Goal: Task Accomplishment & Management: Manage account settings

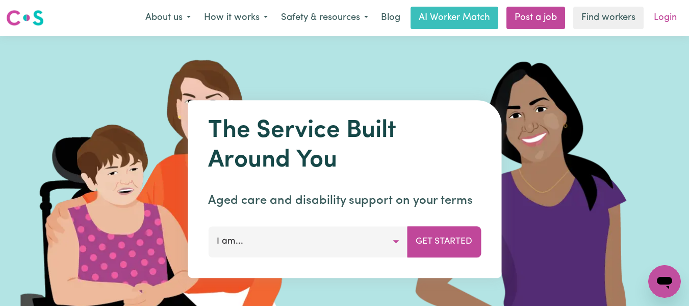
click at [668, 17] on link "Login" at bounding box center [665, 18] width 35 height 22
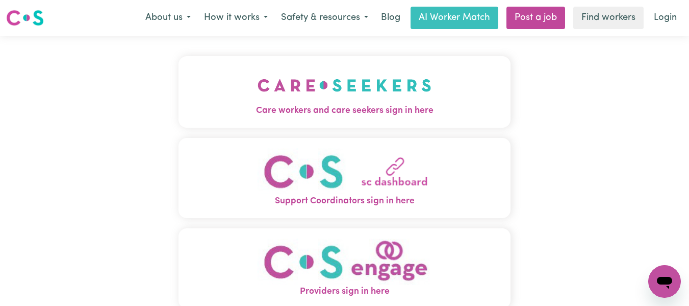
click at [398, 89] on img "Care workers and care seekers sign in here" at bounding box center [345, 85] width 174 height 38
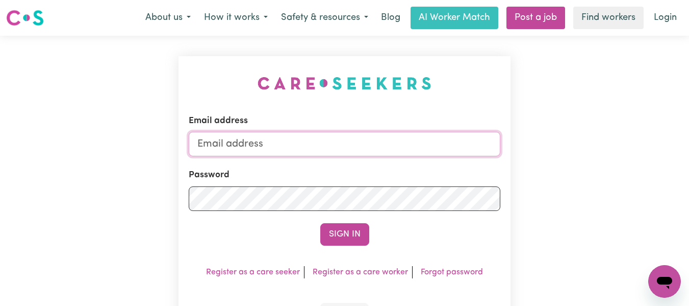
type input "[EMAIL_ADDRESS][DOMAIN_NAME]"
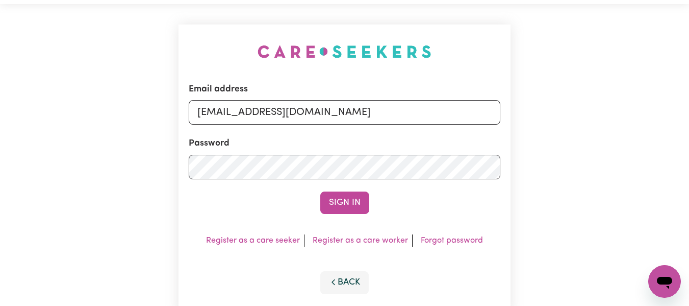
scroll to position [33, 0]
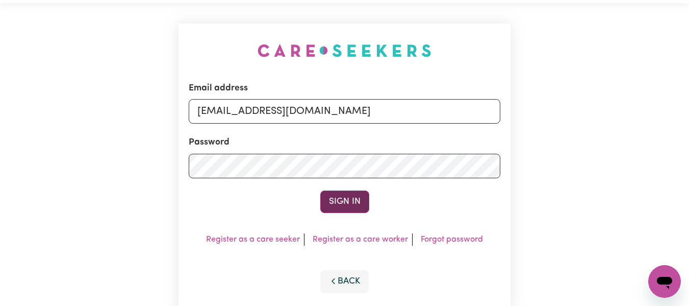
click at [339, 199] on button "Sign In" at bounding box center [344, 201] width 49 height 22
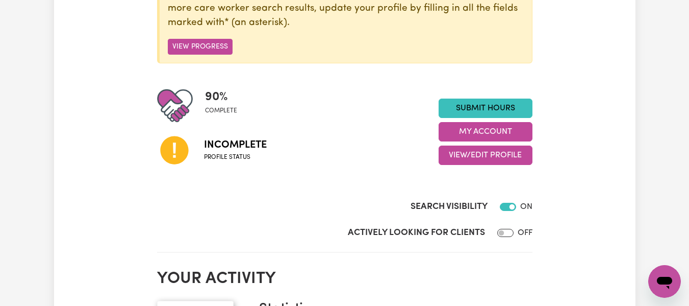
scroll to position [183, 0]
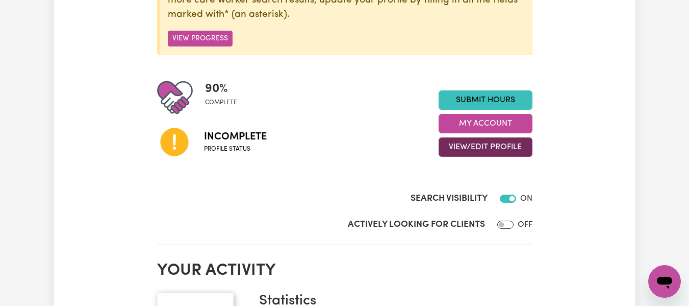
click at [503, 149] on button "View/Edit Profile" at bounding box center [486, 146] width 94 height 19
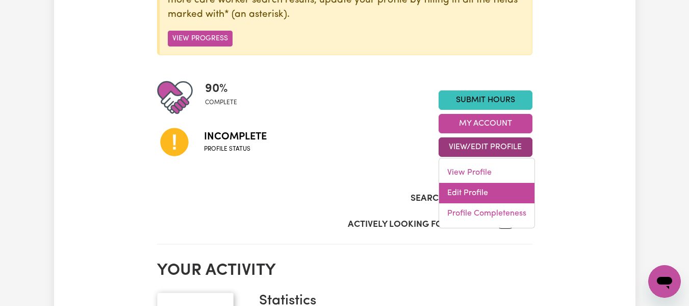
click at [465, 198] on link "Edit Profile" at bounding box center [486, 193] width 95 height 20
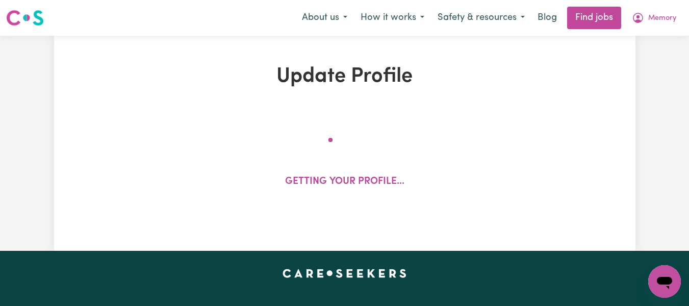
select select "[DEMOGRAPHIC_DATA]"
select select "[DEMOGRAPHIC_DATA] Work Visa"
select select "Studying a healthcare related degree or qualification"
select select "40"
select select "50"
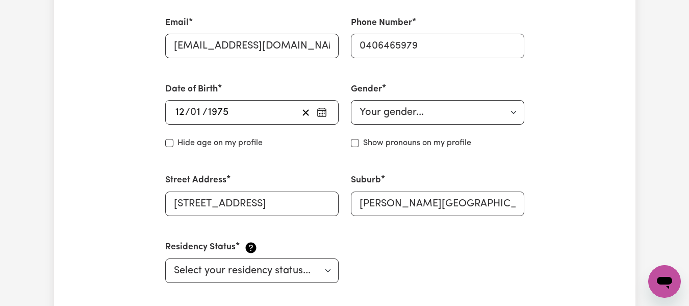
scroll to position [423, 0]
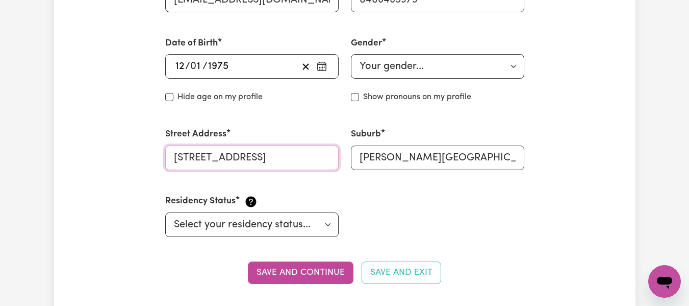
drag, startPoint x: 275, startPoint y: 157, endPoint x: 146, endPoint y: 164, distance: 129.2
type input "[STREET_ADDRESS]"
drag, startPoint x: 363, startPoint y: 156, endPoint x: 501, endPoint y: 148, distance: 139.0
click at [501, 148] on input "[PERSON_NAME][GEOGRAPHIC_DATA], 3750" at bounding box center [437, 157] width 173 height 24
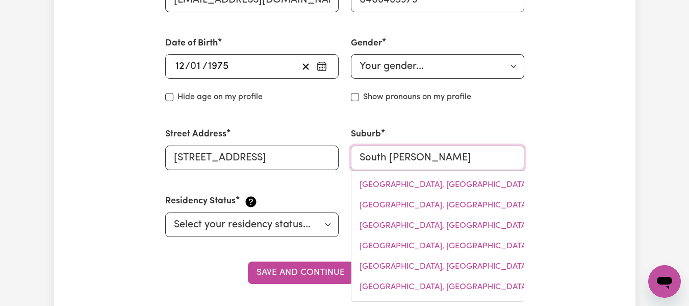
type input "South [PERSON_NAME]"
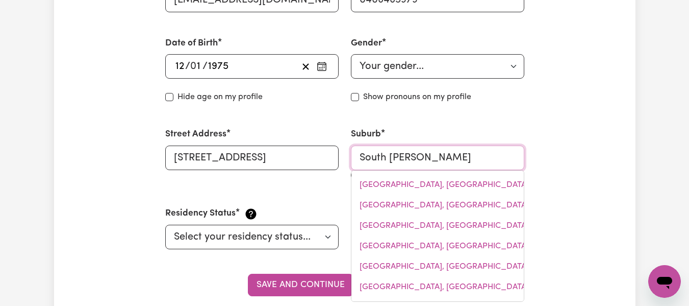
type input "[STREET_ADDRESS][PERSON_NAME]"
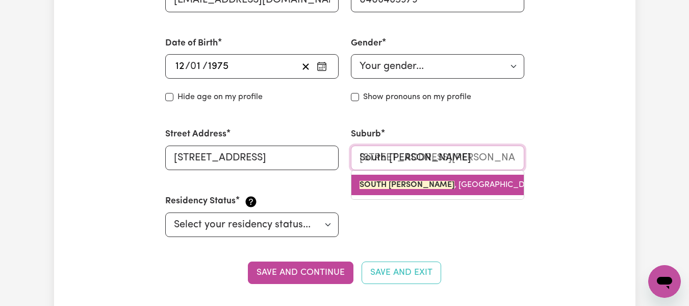
click at [480, 185] on link "SOUTH [PERSON_NAME][GEOGRAPHIC_DATA], 3752" at bounding box center [437, 184] width 172 height 20
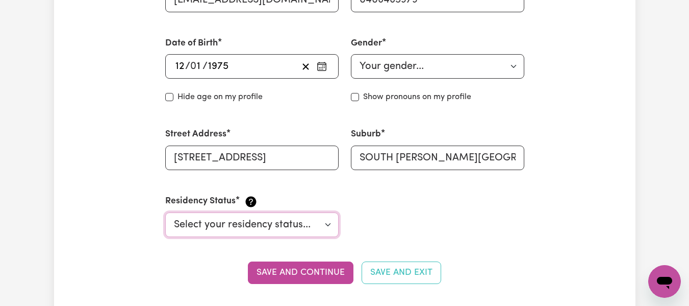
click at [330, 224] on select "Select your residency status... [DEMOGRAPHIC_DATA] citizen Australian PR [DEMOG…" at bounding box center [251, 224] width 173 height 24
click at [165, 212] on select "Select your residency status... [DEMOGRAPHIC_DATA] citizen Australian PR [DEMOG…" at bounding box center [251, 224] width 173 height 24
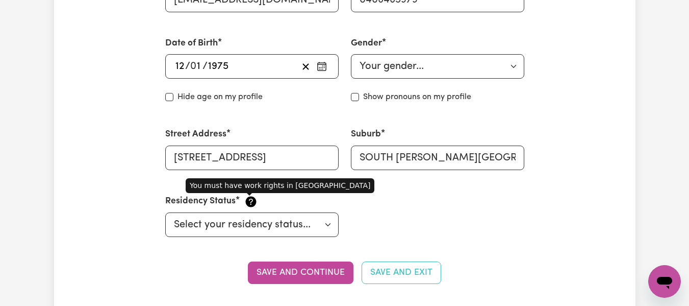
click at [250, 204] on icon at bounding box center [250, 201] width 11 height 11
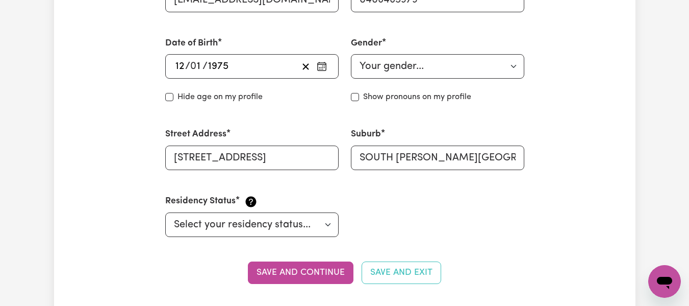
click at [250, 204] on icon at bounding box center [250, 201] width 11 height 11
click at [329, 223] on select "Select your residency status... [DEMOGRAPHIC_DATA] citizen Australian PR [DEMOG…" at bounding box center [251, 224] width 173 height 24
click at [165, 212] on select "Select your residency status... [DEMOGRAPHIC_DATA] citizen Australian PR [DEMOG…" at bounding box center [251, 224] width 173 height 24
click at [322, 272] on button "Save and continue" at bounding box center [301, 272] width 106 height 22
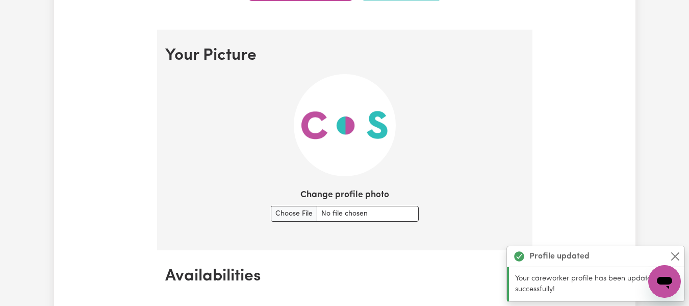
scroll to position [736, 0]
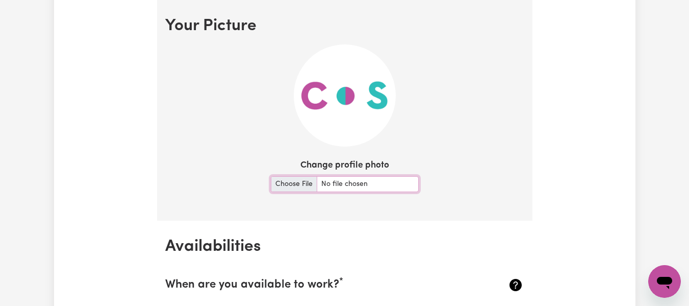
click at [288, 186] on input "Change profile photo" at bounding box center [345, 184] width 148 height 16
type input "C:\fakepath\9. Profile picture.jpg"
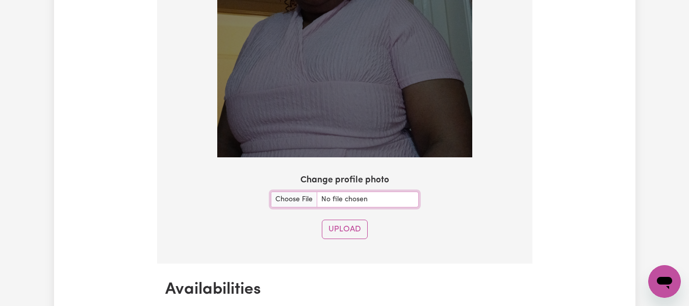
scroll to position [919, 0]
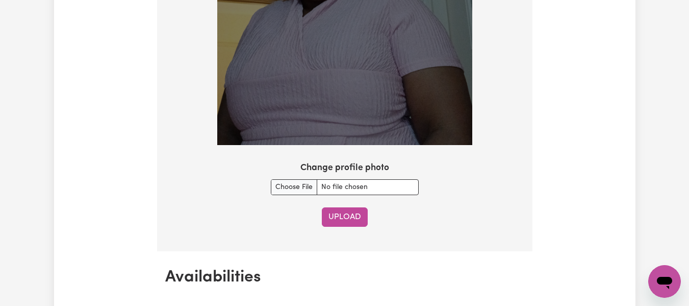
click at [353, 216] on button "Upload" at bounding box center [345, 216] width 46 height 19
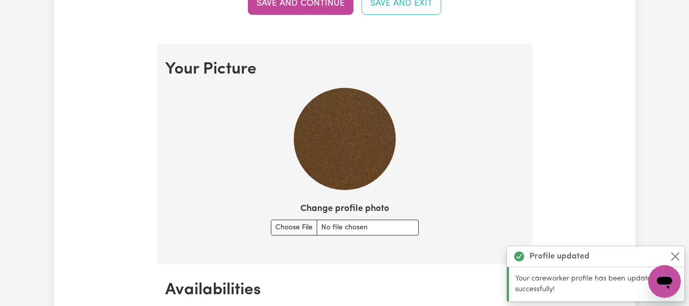
scroll to position [698, 0]
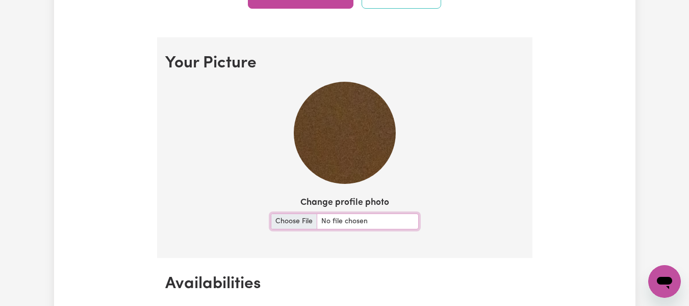
click at [299, 219] on input "Change profile photo" at bounding box center [345, 221] width 148 height 16
type input "C:\fakepath\9. Profile picture.jpg"
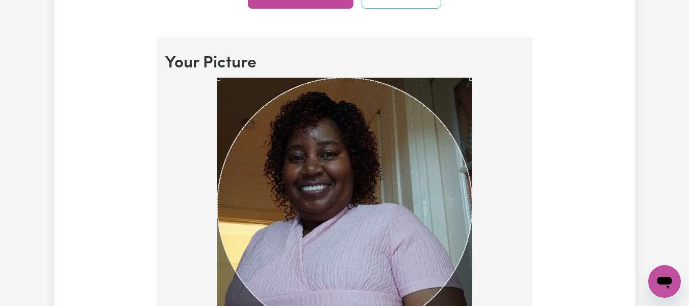
click at [470, 216] on div "Use the arrow keys to move the crop selection area" at bounding box center [344, 205] width 255 height 255
click at [415, 173] on div "Use the arrow keys to move the crop selection area" at bounding box center [344, 205] width 255 height 255
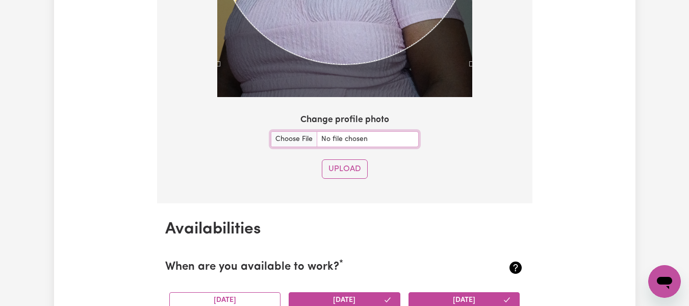
scroll to position [978, 0]
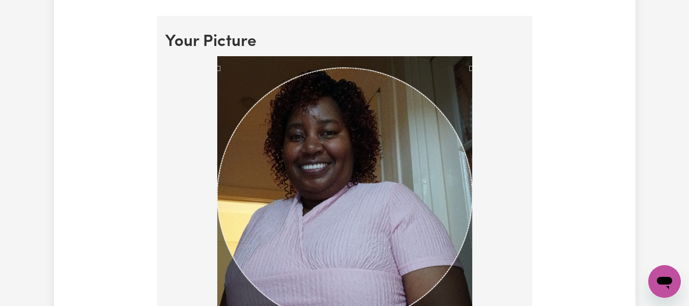
scroll to position [700, 0]
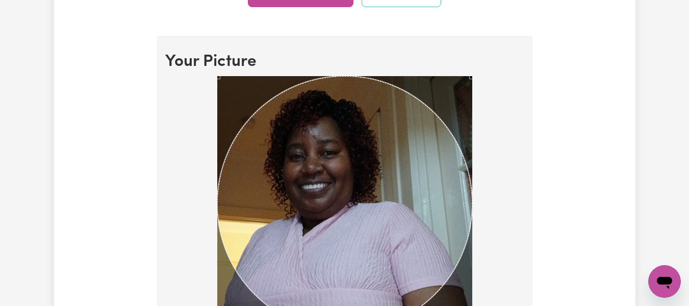
click at [431, 150] on div "Use the arrow keys to move the crop selection area" at bounding box center [344, 203] width 255 height 255
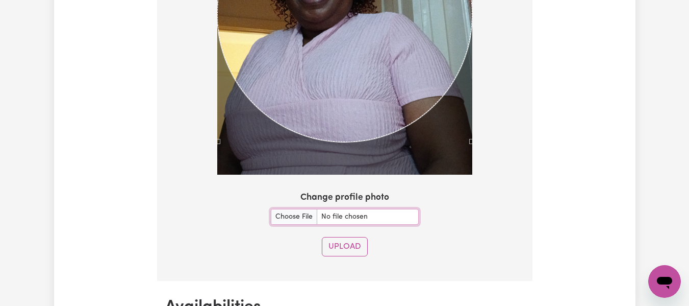
scroll to position [895, 0]
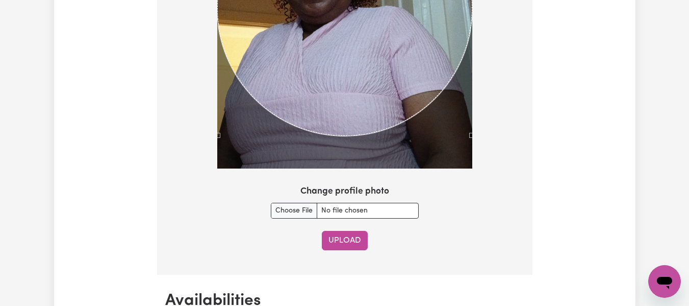
click at [361, 239] on button "Upload" at bounding box center [345, 240] width 46 height 19
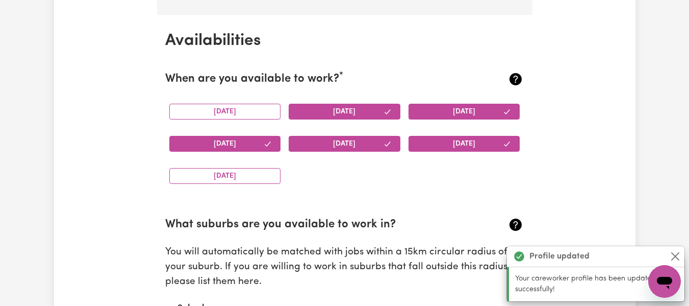
scroll to position [956, 0]
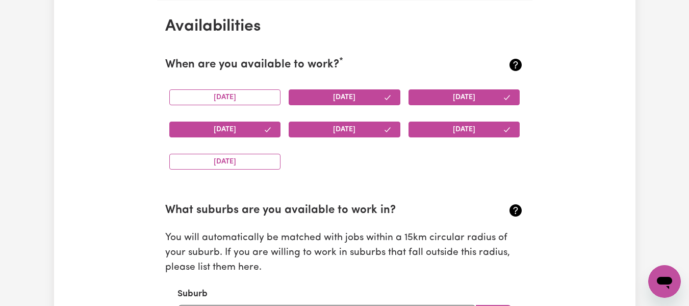
click at [359, 96] on button "[DATE]" at bounding box center [345, 97] width 112 height 16
click at [438, 96] on button "[DATE]" at bounding box center [465, 97] width 112 height 16
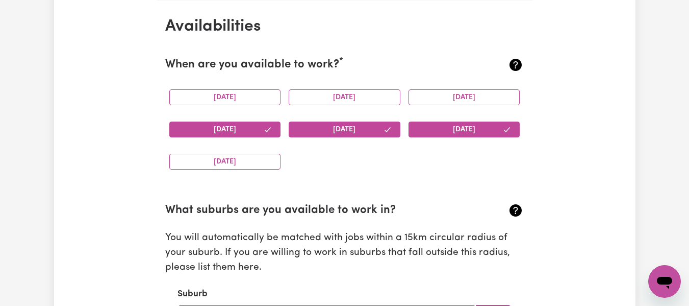
click at [240, 129] on button "[DATE]" at bounding box center [225, 129] width 112 height 16
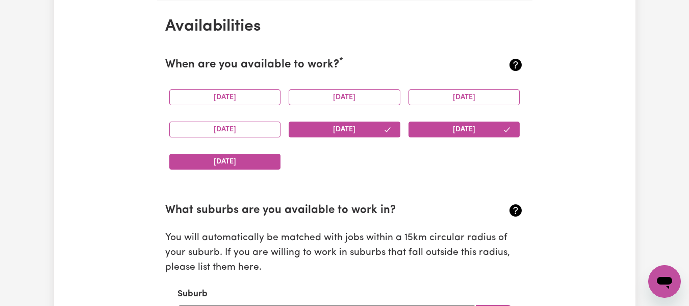
click at [241, 159] on button "[DATE]" at bounding box center [225, 162] width 112 height 16
click at [241, 97] on button "[DATE]" at bounding box center [225, 97] width 112 height 16
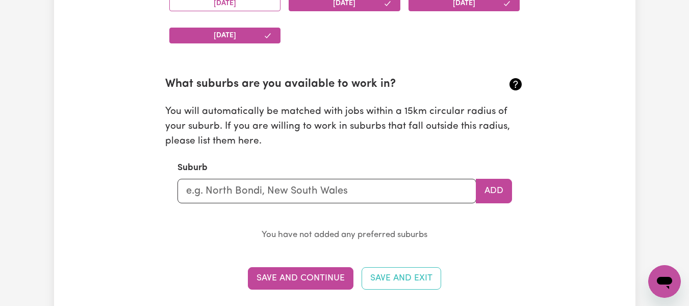
scroll to position [1087, 0]
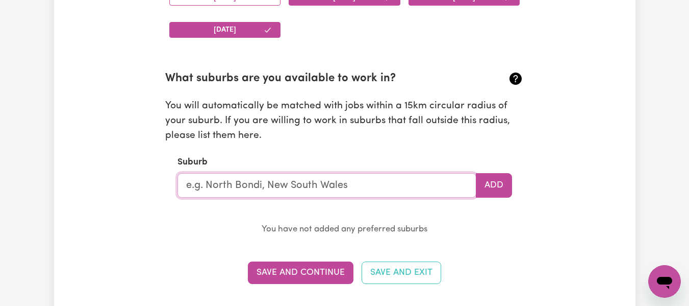
click at [362, 182] on input "text" at bounding box center [327, 185] width 299 height 24
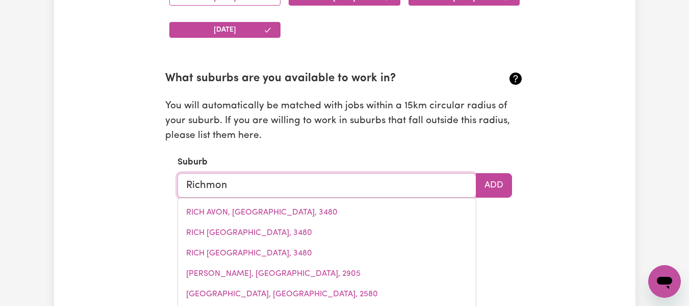
type input "[GEOGRAPHIC_DATA]"
type input "[GEOGRAPHIC_DATA], [GEOGRAPHIC_DATA], 2753"
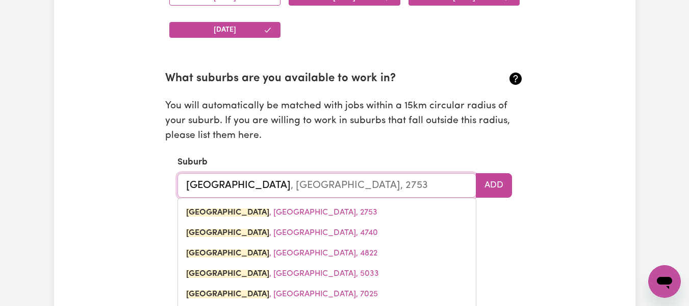
type input "[GEOGRAPHIC_DATA]"
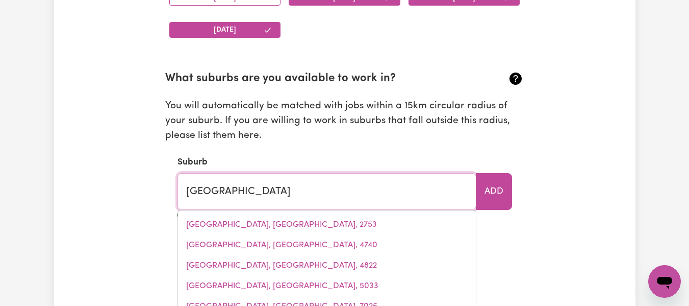
type input "[GEOGRAPHIC_DATA]"
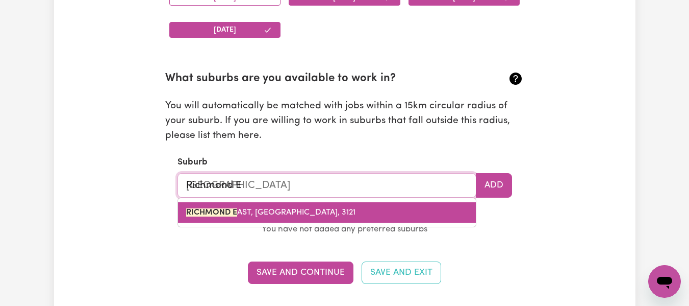
click at [297, 208] on span "RICHMOND E AST, [GEOGRAPHIC_DATA], 3121" at bounding box center [270, 212] width 169 height 8
type input "[GEOGRAPHIC_DATA]"
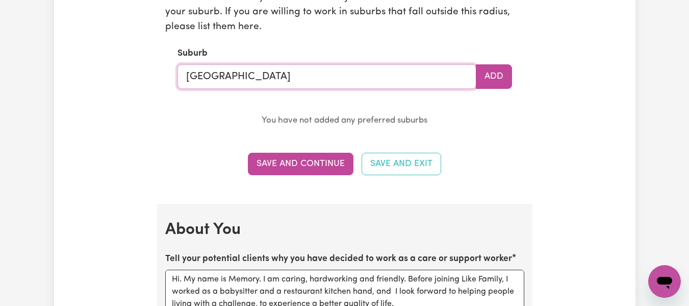
scroll to position [1201, 0]
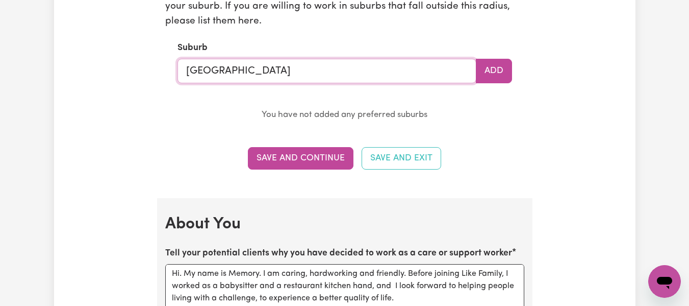
type input "[GEOGRAPHIC_DATA]"
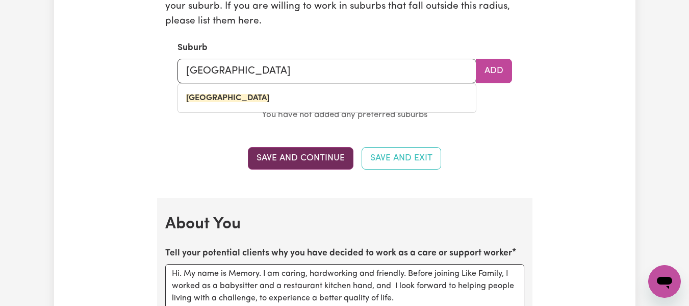
click at [329, 159] on button "Save and Continue" at bounding box center [301, 158] width 106 height 22
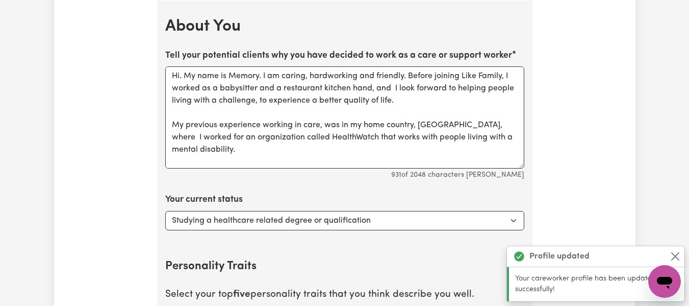
scroll to position [1399, 0]
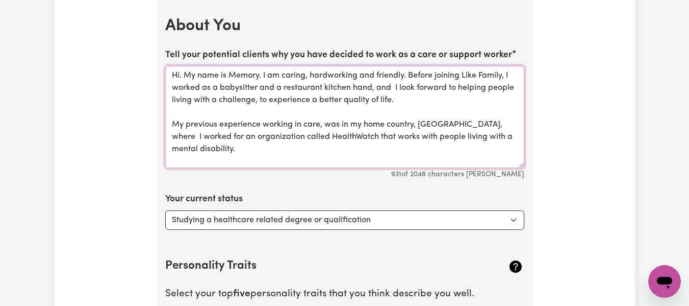
click at [228, 144] on textarea "Hi. My name is Memory. I am caring, hardworking and friendly. Before joining Li…" at bounding box center [344, 117] width 359 height 102
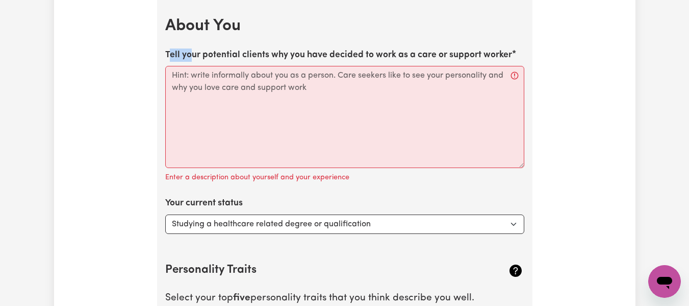
drag, startPoint x: 168, startPoint y: 51, endPoint x: 193, endPoint y: 55, distance: 25.8
click at [193, 55] on label "Tell your potential clients why you have decided to work as a care or support w…" at bounding box center [338, 54] width 347 height 13
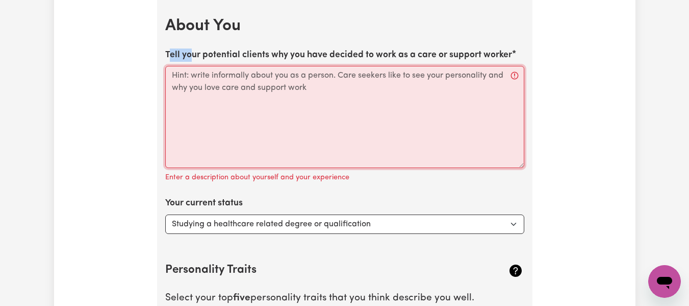
click at [193, 66] on textarea "Tell your potential clients why you have decided to work as a care or support w…" at bounding box center [344, 117] width 359 height 102
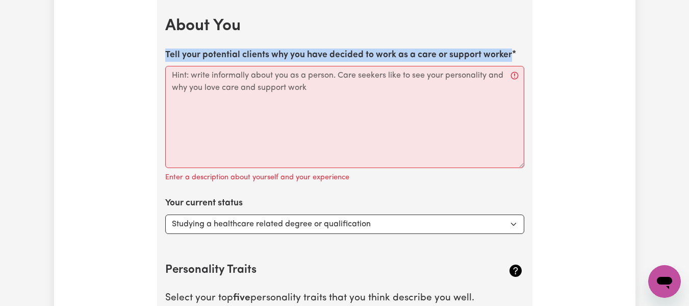
drag, startPoint x: 165, startPoint y: 49, endPoint x: 512, endPoint y: 56, distance: 347.5
click at [512, 56] on label "Tell your potential clients why you have decided to work as a care or support w…" at bounding box center [338, 54] width 347 height 13
copy label "Tell your potential clients why you have decided to work as a care or support w…"
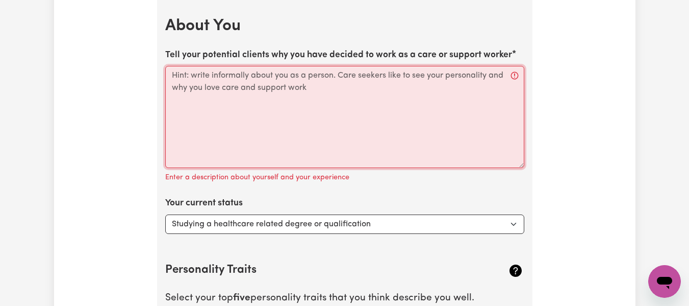
click at [318, 105] on textarea "Tell your potential clients why you have decided to work as a care or support w…" at bounding box center [344, 117] width 359 height 102
paste textarea "“I decided to work as a care and support worker because I have always had a str…"
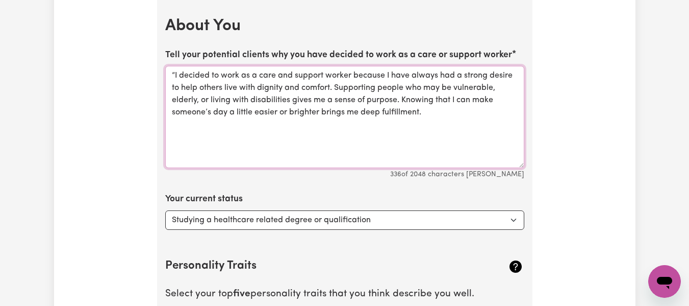
click at [174, 71] on textarea "“I decided to work as a care and support worker because I have always had a str…" at bounding box center [344, 117] width 359 height 102
drag, startPoint x: 224, startPoint y: 86, endPoint x: 333, endPoint y: 88, distance: 108.7
click at [333, 88] on textarea "I decided to work as a care and support worker because I have always had a stro…" at bounding box center [344, 117] width 359 height 102
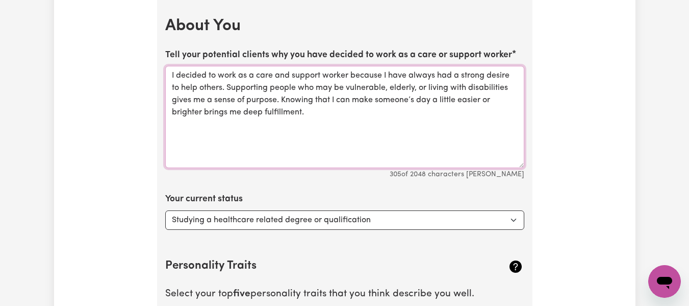
drag, startPoint x: 354, startPoint y: 102, endPoint x: 359, endPoint y: 112, distance: 11.9
click at [359, 112] on textarea "I decided to work as a care and support worker because I have always had a stro…" at bounding box center [344, 117] width 359 height 102
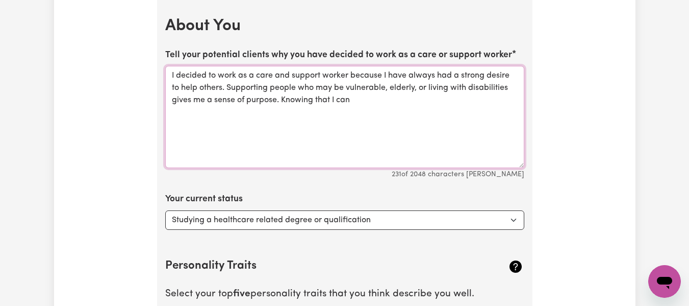
drag, startPoint x: 181, startPoint y: 85, endPoint x: 224, endPoint y: 86, distance: 43.4
click at [224, 86] on textarea "I decided to work as a care and support worker because I have always had a stro…" at bounding box center [344, 117] width 359 height 102
paste textarea "make someone’s day a little easier or brighter brings me deep fulfillment"
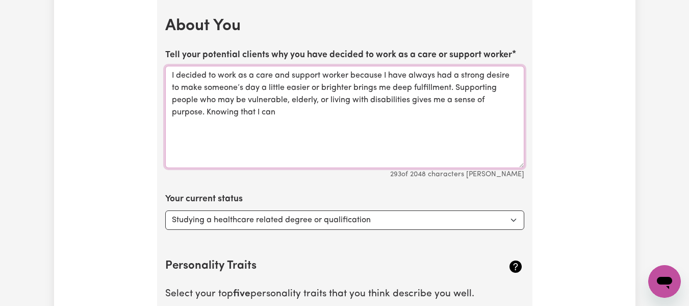
click at [354, 87] on textarea "I decided to work as a care and support worker because I have always had a stro…" at bounding box center [344, 117] width 359 height 102
drag, startPoint x: 240, startPoint y: 109, endPoint x: 316, endPoint y: 114, distance: 76.2
click at [316, 114] on textarea "I decided to work as a care and support worker because I have always had a stro…" at bounding box center [344, 117] width 359 height 102
drag, startPoint x: 172, startPoint y: 98, endPoint x: 245, endPoint y: 113, distance: 74.4
click at [245, 113] on textarea "I decided to work as a care and support worker because I have always had a stro…" at bounding box center [344, 117] width 359 height 102
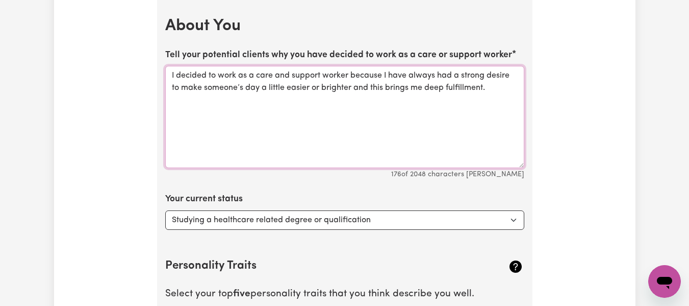
click at [383, 72] on textarea "I decided to work as a care and support worker because I have always had a stro…" at bounding box center [344, 117] width 359 height 102
paste textarea "Supporting people who may be vulnerable, elderly, or living with disabilities g…"
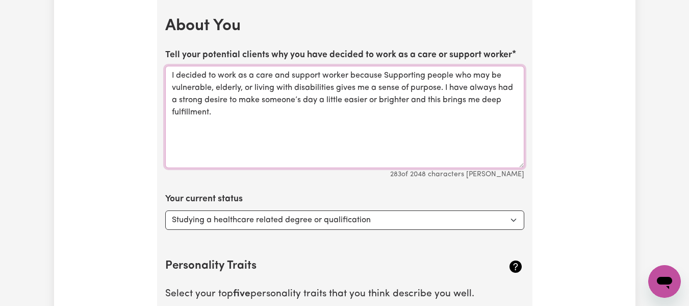
click at [389, 73] on textarea "I decided to work as a care and support worker because Supporting people who ma…" at bounding box center [344, 117] width 359 height 102
drag, startPoint x: 177, startPoint y: 74, endPoint x: 209, endPoint y: 72, distance: 32.2
click at [209, 72] on textarea "I decided to work as a care and support worker because supporting people who ma…" at bounding box center [344, 117] width 359 height 102
click at [220, 111] on textarea "I chose to work as a care and support worker because supporting people who may …" at bounding box center [344, 117] width 359 height 102
paste textarea "My background in aged care and disability support has taught me how small acts …"
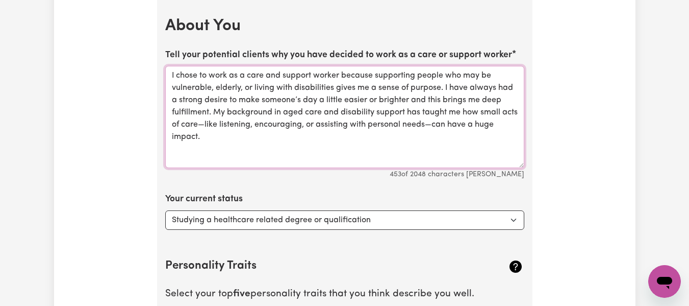
drag, startPoint x: 325, startPoint y: 112, endPoint x: 404, endPoint y: 116, distance: 78.2
click at [404, 116] on textarea "I chose to work as a care and support worker because supporting people who may …" at bounding box center [344, 117] width 359 height 102
drag, startPoint x: 209, startPoint y: 121, endPoint x: 258, endPoint y: 123, distance: 49.0
click at [258, 123] on textarea "I chose to work as a care and support worker because supporting people who may …" at bounding box center [344, 117] width 359 height 102
click at [422, 123] on textarea "I chose to work as a care and support worker because supporting people who may …" at bounding box center [344, 117] width 359 height 102
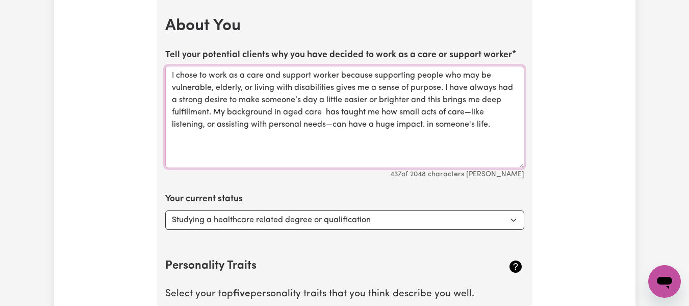
click at [169, 73] on textarea "I chose to work as a care and support worker because supporting people who may …" at bounding box center [344, 117] width 359 height 102
paste textarea "My decision to work in care came from personal experience caring for my own fam…"
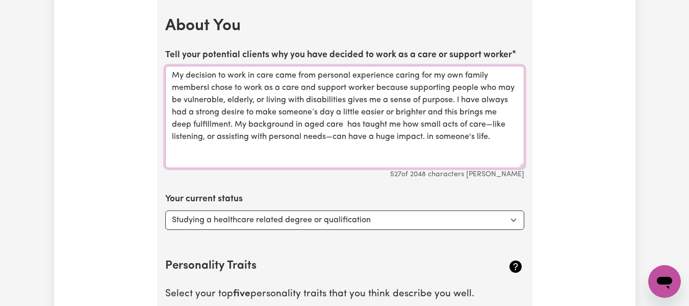
click at [466, 76] on textarea "My decision to work in care came from personal experience caring for my own fam…" at bounding box center [344, 117] width 359 height 102
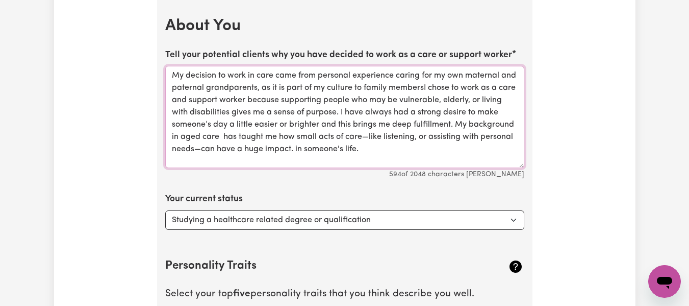
drag, startPoint x: 287, startPoint y: 87, endPoint x: 325, endPoint y: 87, distance: 38.3
click at [325, 87] on textarea "My decision to work in care came from personal experience caring for my own mat…" at bounding box center [344, 117] width 359 height 102
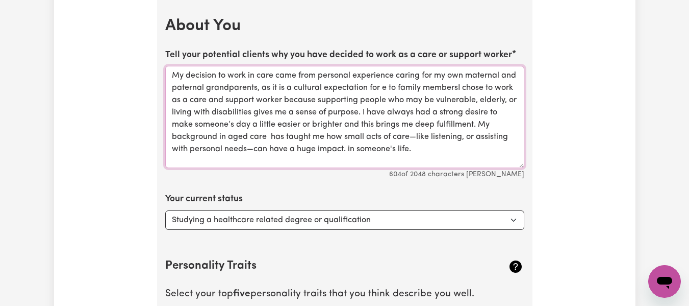
drag, startPoint x: 325, startPoint y: 87, endPoint x: 459, endPoint y: 98, distance: 134.2
click at [459, 98] on textarea "My decision to work in care came from personal experience caring for my own mat…" at bounding box center [344, 117] width 359 height 102
click at [383, 86] on textarea "My decision to work in care came from personal experience caring for my own mat…" at bounding box center [344, 117] width 359 height 102
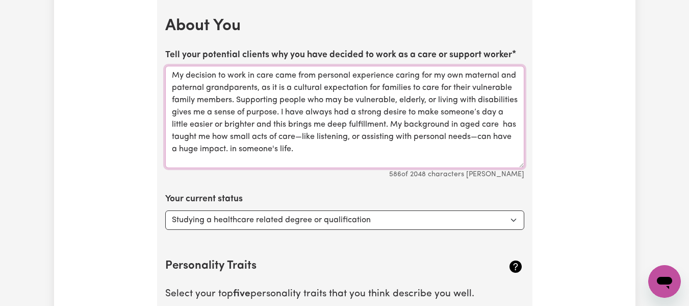
click at [281, 111] on textarea "My decision to work in care came from personal experience caring for my own mat…" at bounding box center [344, 117] width 359 height 102
drag, startPoint x: 256, startPoint y: 124, endPoint x: 388, endPoint y: 121, distance: 132.2
click at [388, 121] on textarea "My decision to work in care came from personal experience caring for my own mat…" at bounding box center [344, 117] width 359 height 102
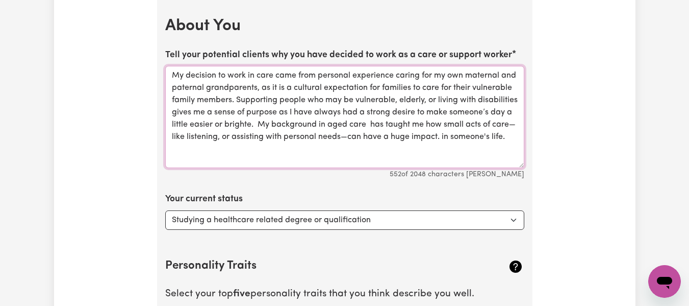
click at [252, 124] on textarea "My decision to work in care came from personal experience caring for my own mat…" at bounding box center [344, 117] width 359 height 102
click at [260, 123] on textarea "My decision to work in care came from personal experience caring for my own mat…" at bounding box center [344, 117] width 359 height 102
drag, startPoint x: 260, startPoint y: 123, endPoint x: 306, endPoint y: 131, distance: 46.6
click at [306, 131] on textarea "My decision to work in care came from personal experience caring for my own mat…" at bounding box center [344, 117] width 359 height 102
click at [373, 128] on textarea "My decision to work in care came from personal experience caring for my own mat…" at bounding box center [344, 117] width 359 height 102
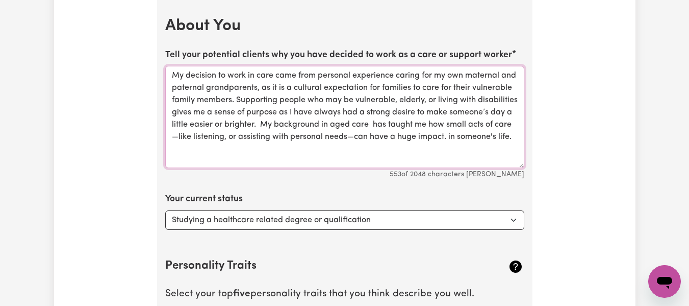
click at [471, 73] on textarea "My decision to work in care came from personal experience caring for my own mat…" at bounding box center [344, 117] width 359 height 102
click at [176, 86] on textarea "My decision to work in care came from personal experience caring for my own pat…" at bounding box center [344, 117] width 359 height 102
drag, startPoint x: 397, startPoint y: 74, endPoint x: 423, endPoint y: 76, distance: 26.6
click at [423, 76] on textarea "My decision to work in care came from personal experience caring for my own pat…" at bounding box center [344, 117] width 359 height 102
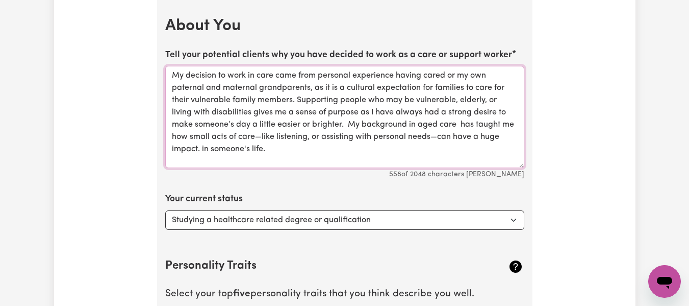
click at [423, 84] on textarea "My decision to work in care came from personal experience having cared or my ow…" at bounding box center [344, 117] width 359 height 102
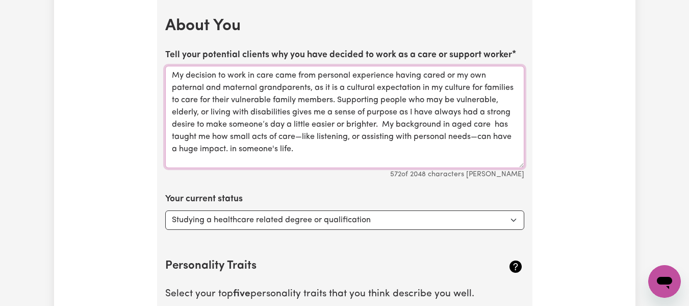
click at [338, 99] on textarea "My decision to work in care came from personal experience having cared or my ow…" at bounding box center [344, 117] width 359 height 102
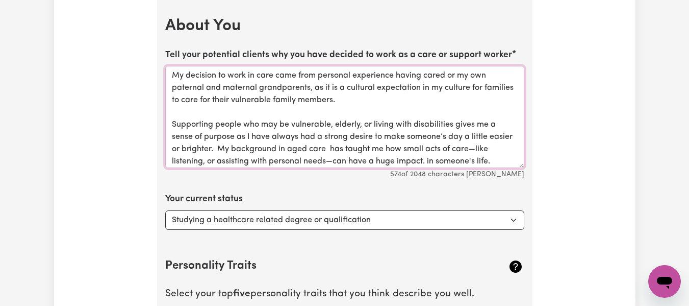
drag, startPoint x: 197, startPoint y: 146, endPoint x: 237, endPoint y: 146, distance: 39.8
click at [237, 146] on textarea "My decision to work in care came from personal experience having cared or my ow…" at bounding box center [344, 117] width 359 height 102
drag, startPoint x: 466, startPoint y: 137, endPoint x: 488, endPoint y: 136, distance: 21.5
click at [488, 136] on textarea "My decision to work in care came from personal experience having cared or my ow…" at bounding box center [344, 117] width 359 height 102
click at [385, 134] on textarea "My decision to work in care came from personal experience having cared or my ow…" at bounding box center [344, 117] width 359 height 102
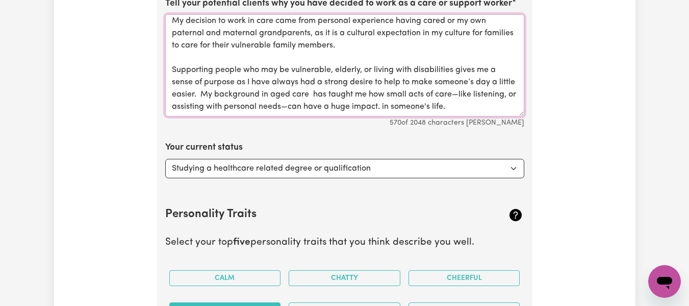
scroll to position [1456, 0]
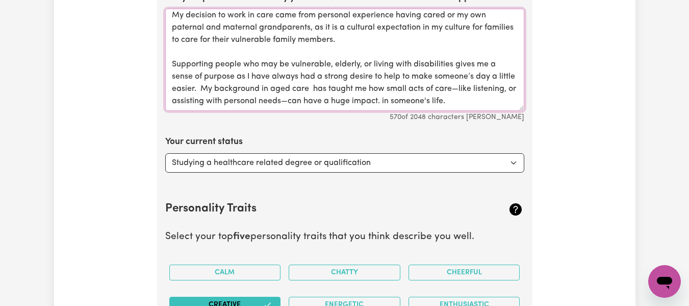
type textarea "My decision to work in care came from personal experience having cared or my ow…"
click at [512, 161] on select "Select... Studying a healthcare related degree or qualification Studying a non-…" at bounding box center [344, 162] width 359 height 19
click at [511, 160] on select "Select... Studying a healthcare related degree or qualification Studying a non-…" at bounding box center [344, 162] width 359 height 19
click at [515, 163] on select "Select... Studying a healthcare related degree or qualification Studying a non-…" at bounding box center [344, 162] width 359 height 19
select select "Looking for extra work to fill my week and/or weekends"
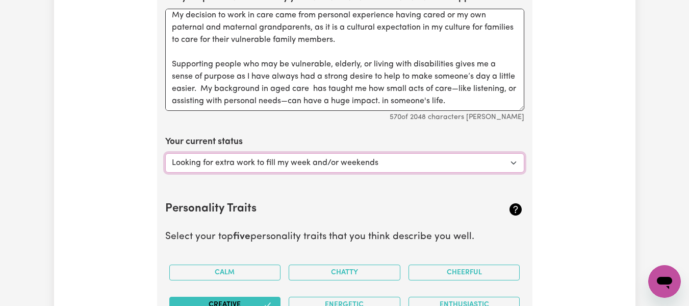
click at [165, 153] on select "Select... Studying a healthcare related degree or qualification Studying a non-…" at bounding box center [344, 162] width 359 height 19
click at [514, 161] on select "Select... Studying a healthcare related degree or qualification Studying a non-…" at bounding box center [344, 162] width 359 height 19
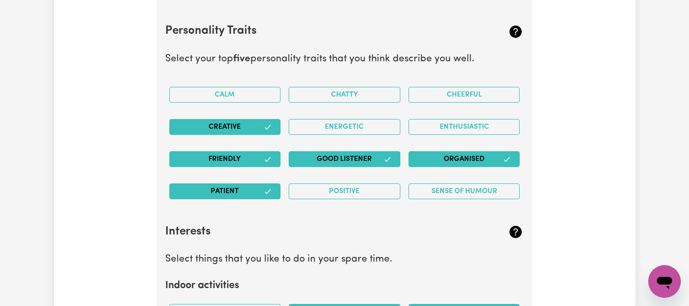
scroll to position [1640, 0]
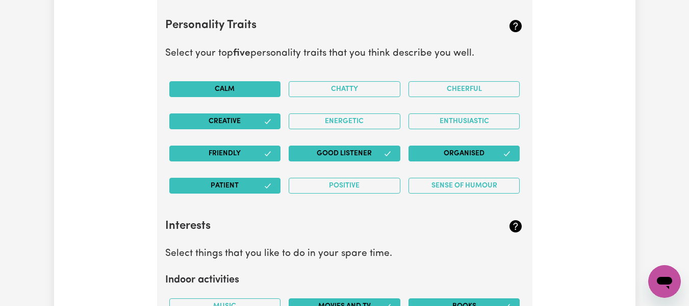
click at [239, 90] on button "Calm" at bounding box center [225, 89] width 112 height 16
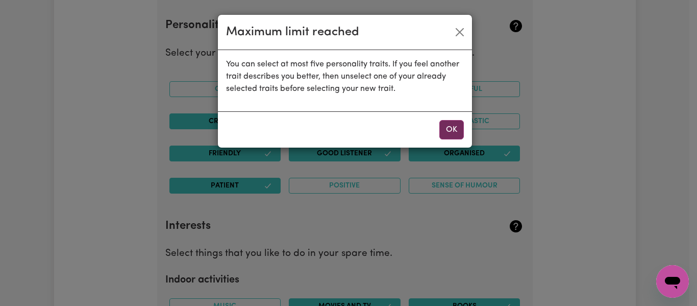
click at [449, 128] on button "OK" at bounding box center [451, 129] width 24 height 19
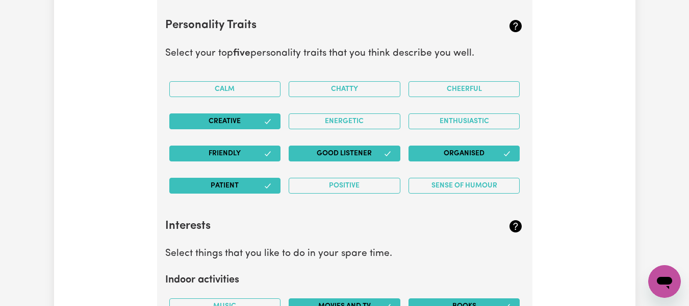
click at [509, 153] on icon "button" at bounding box center [507, 153] width 8 height 8
click at [269, 187] on icon "button" at bounding box center [268, 186] width 8 height 8
click at [390, 154] on icon "button" at bounding box center [388, 153] width 8 height 8
click at [245, 88] on button "Calm" at bounding box center [225, 89] width 112 height 16
click at [372, 154] on button "Good Listener" at bounding box center [345, 153] width 112 height 16
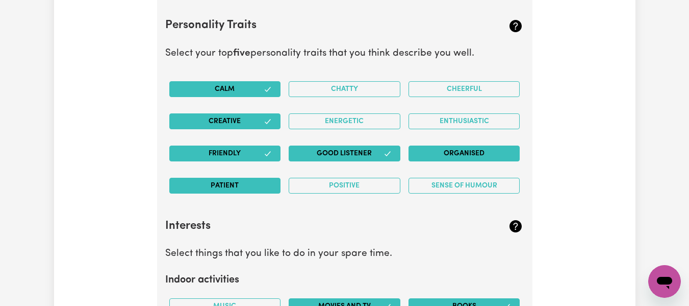
click at [222, 186] on button "Patient" at bounding box center [225, 186] width 112 height 16
click at [269, 87] on icon "button" at bounding box center [268, 89] width 8 height 8
click at [488, 151] on button "Organised" at bounding box center [465, 153] width 112 height 16
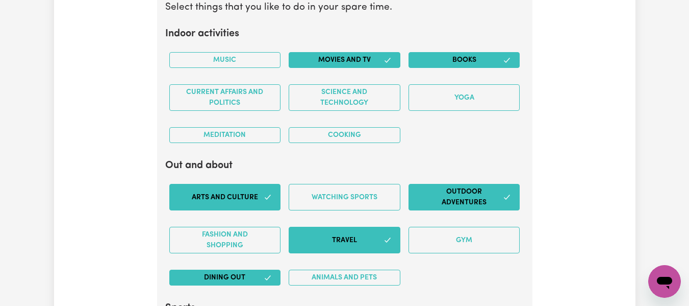
scroll to position [1891, 0]
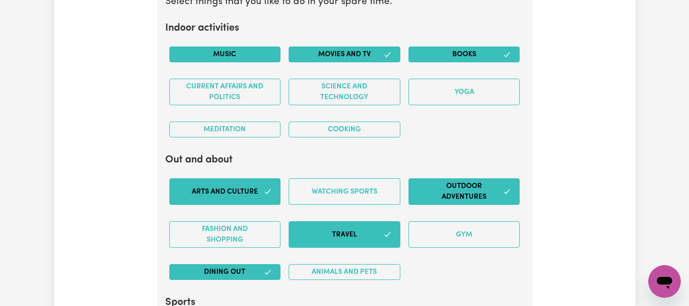
click at [241, 54] on button "Music" at bounding box center [225, 54] width 112 height 16
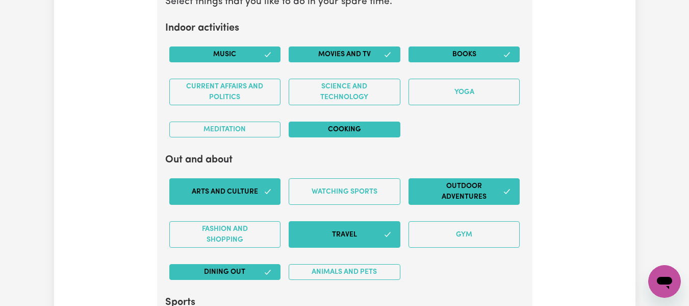
click at [337, 129] on button "Cooking" at bounding box center [345, 129] width 112 height 16
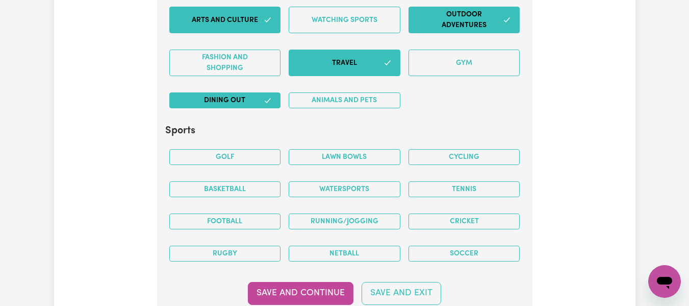
scroll to position [2069, 0]
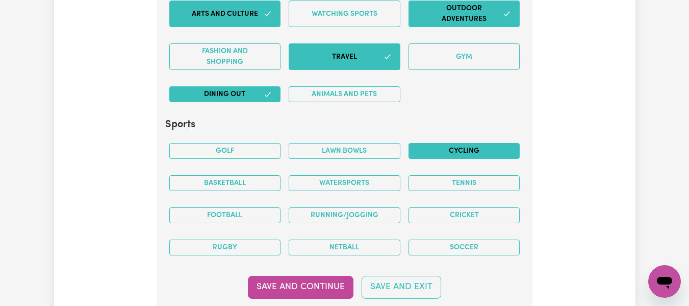
click at [483, 149] on button "Cycling" at bounding box center [465, 151] width 112 height 16
click at [499, 179] on button "Tennis" at bounding box center [465, 183] width 112 height 16
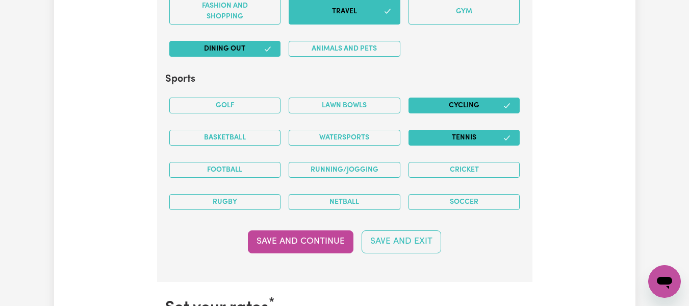
scroll to position [2126, 0]
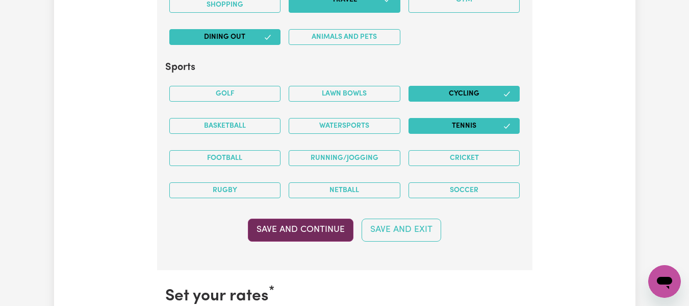
click at [329, 230] on button "Save and Continue" at bounding box center [301, 229] width 106 height 22
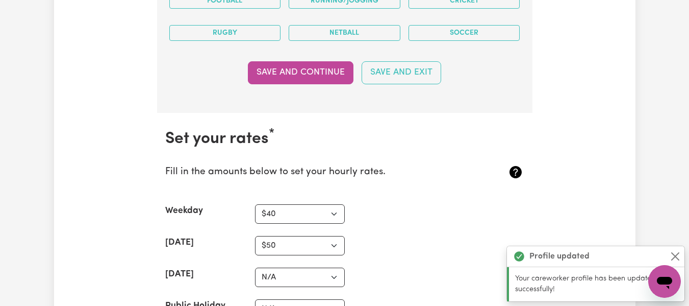
scroll to position [2395, 0]
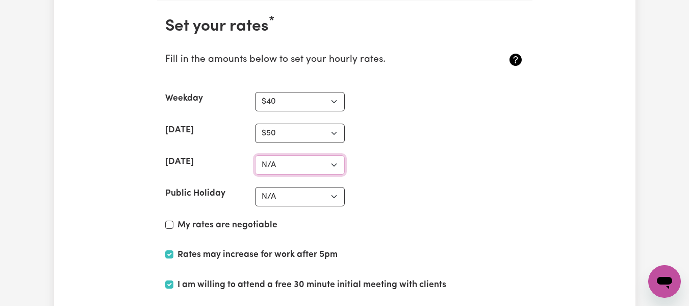
click at [333, 164] on select "N/A $37 $38 $39 $40 $41 $42 $43 $44 $45 $46 $47 $48 $49 $50 $51 $52 $53 $54 $55…" at bounding box center [300, 164] width 90 height 19
select select "50"
click at [255, 155] on select "N/A $37 $38 $39 $40 $41 $42 $43 $44 $45 $46 $47 $48 $49 $50 $51 $52 $53 $54 $55…" at bounding box center [300, 164] width 90 height 19
click at [313, 194] on select "N/A $37 $38 $39 $40 $41 $42 $43 $44 $45 $46 $47 $48 $49 $50 $51 $52 $53 $54 $55…" at bounding box center [300, 196] width 90 height 19
select select "60"
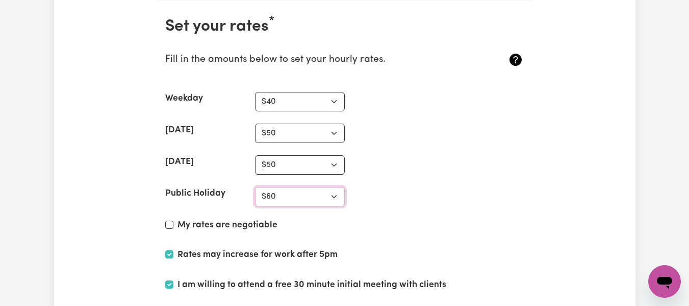
click at [255, 187] on select "N/A $37 $38 $39 $40 $41 $42 $43 $44 $45 $46 $47 $48 $49 $50 $51 $52 $53 $54 $55…" at bounding box center [300, 196] width 90 height 19
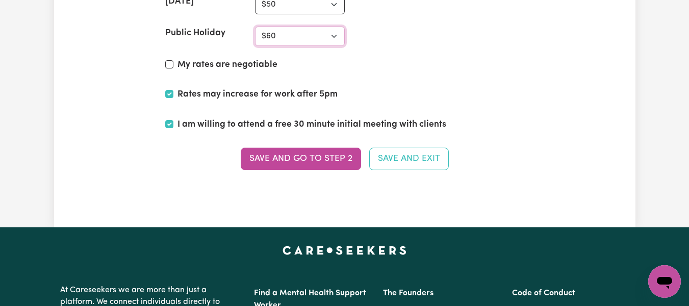
scroll to position [2561, 0]
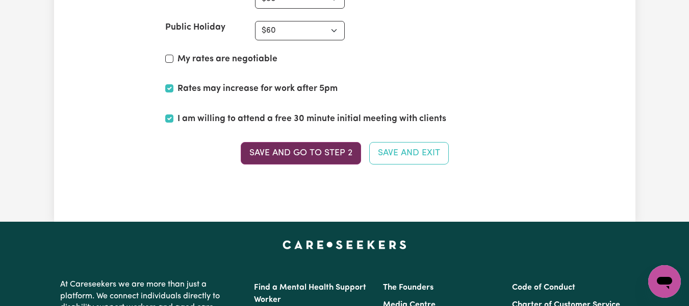
click at [297, 157] on button "Save and go to Step 2" at bounding box center [301, 153] width 120 height 22
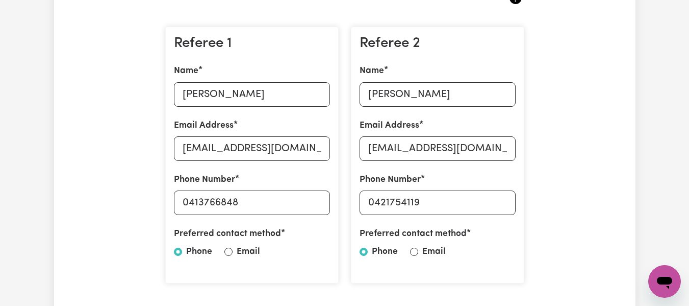
scroll to position [292, 0]
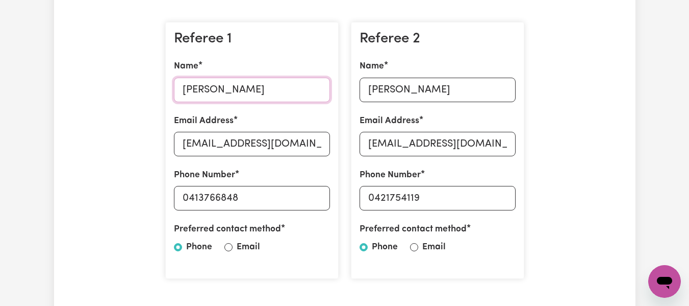
drag, startPoint x: 252, startPoint y: 93, endPoint x: 176, endPoint y: 92, distance: 76.0
click at [176, 92] on input "[PERSON_NAME]" at bounding box center [252, 90] width 156 height 24
type input "Gienda B. [PERSON_NAME]"
drag, startPoint x: 179, startPoint y: 145, endPoint x: 381, endPoint y: 147, distance: 201.5
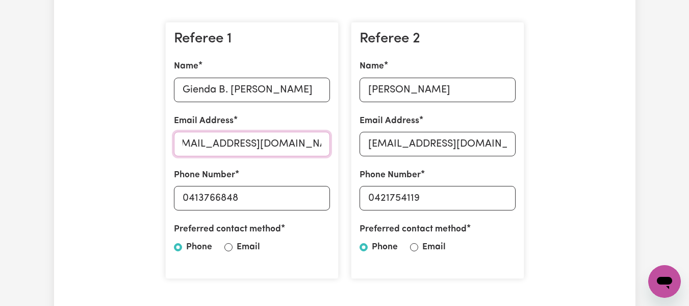
click at [381, 147] on div "Referee 1 Name Gienda B. [PERSON_NAME] Address [EMAIL_ADDRESS][DOMAIN_NAME] Pho…" at bounding box center [344, 150] width 371 height 273
type input "[EMAIL_ADDRESS][PERSON_NAME][DOMAIN_NAME]"
click at [261, 191] on input "0413766848" at bounding box center [252, 198] width 156 height 24
type input "0497864153"
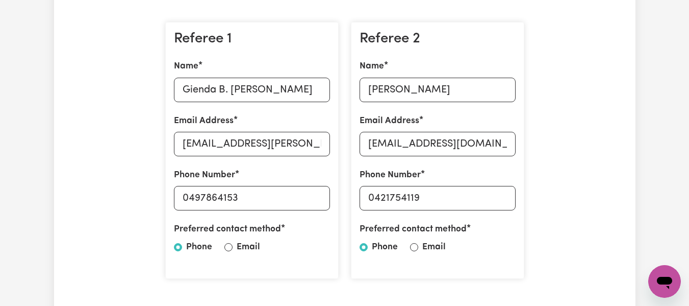
click at [250, 245] on label "Email" at bounding box center [248, 246] width 23 height 13
click at [233, 245] on input "Email" at bounding box center [228, 247] width 8 height 8
radio input "true"
drag, startPoint x: 470, startPoint y: 90, endPoint x: 331, endPoint y: 84, distance: 139.4
click at [331, 84] on div "Referee 1 Name Gienda B. [PERSON_NAME] Address [EMAIL_ADDRESS][PERSON_NAME][DOM…" at bounding box center [344, 150] width 371 height 273
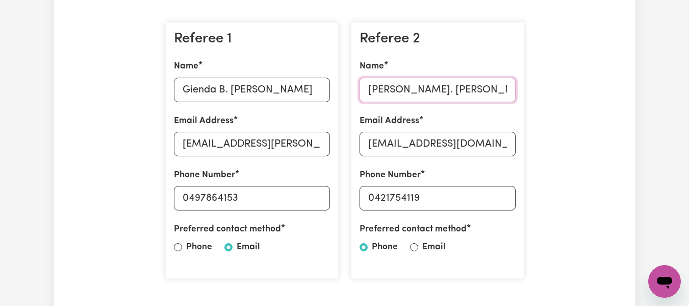
type input "[PERSON_NAME]. [PERSON_NAME]"
drag, startPoint x: 368, startPoint y: 143, endPoint x: 550, endPoint y: 146, distance: 182.1
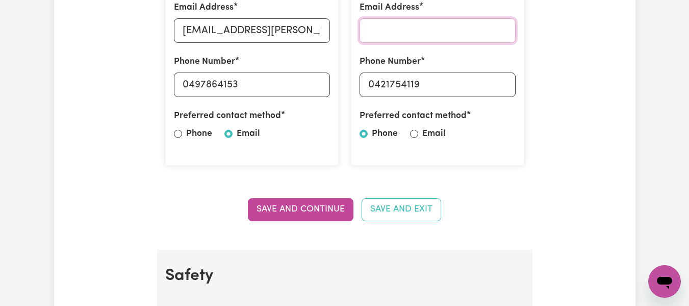
scroll to position [410, 0]
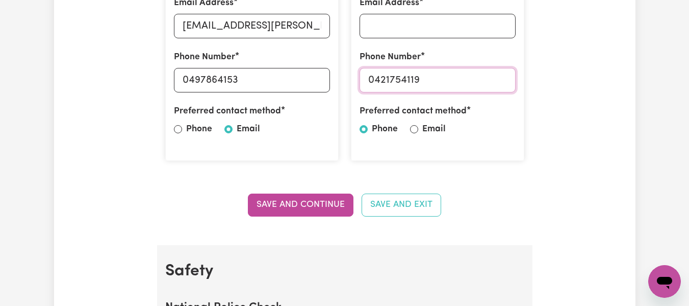
click at [471, 84] on input "0421754119" at bounding box center [438, 80] width 156 height 24
type input "0418160555"
click at [425, 34] on input "Email Address" at bounding box center [438, 26] width 156 height 24
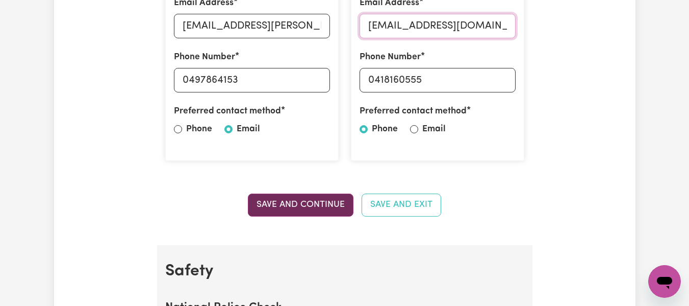
type input "[EMAIL_ADDRESS][DOMAIN_NAME]"
click at [306, 203] on button "Save and Continue" at bounding box center [301, 204] width 106 height 22
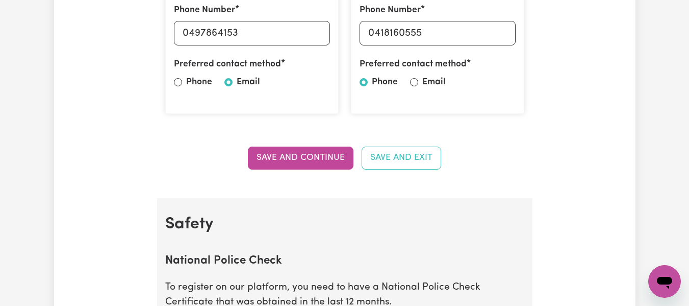
scroll to position [452, 0]
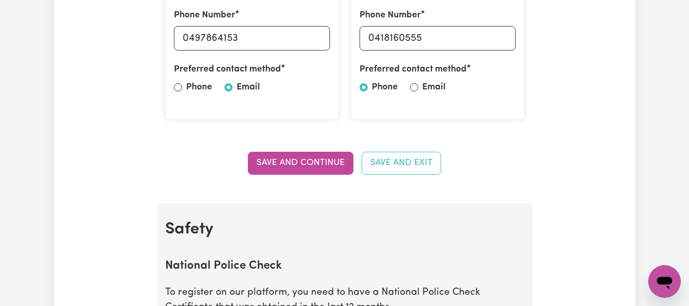
click at [425, 87] on label "Email" at bounding box center [433, 87] width 23 height 13
click at [418, 87] on input "Email" at bounding box center [414, 87] width 8 height 8
radio input "true"
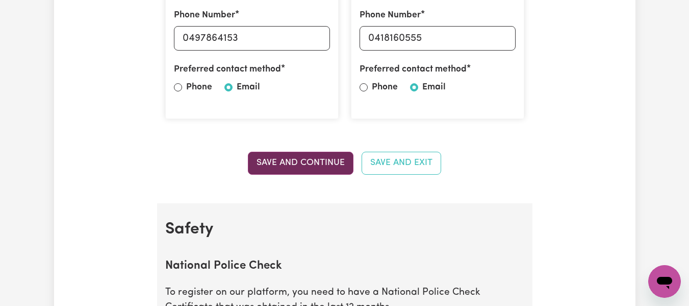
click at [318, 158] on button "Save and Continue" at bounding box center [301, 163] width 106 height 22
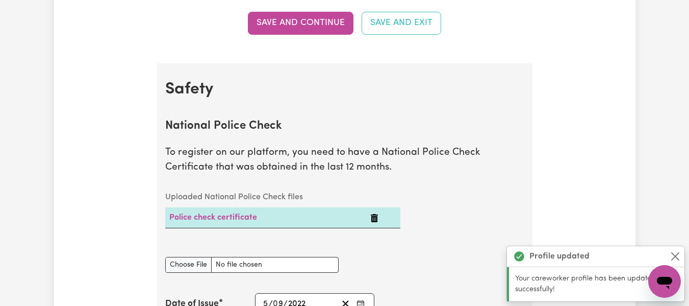
scroll to position [655, 0]
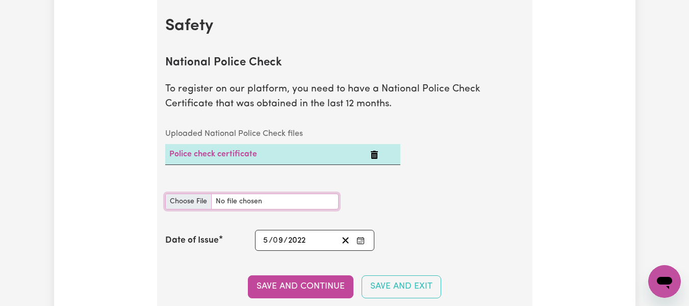
click at [193, 200] on input "National Police Check document" at bounding box center [251, 201] width 173 height 16
type input "C:\fakepath\1. National Police Report (obtained in the last 12 months).pdf"
click at [320, 240] on div "[DATE] 5 / 0 9 / 2022" at bounding box center [300, 240] width 77 height 14
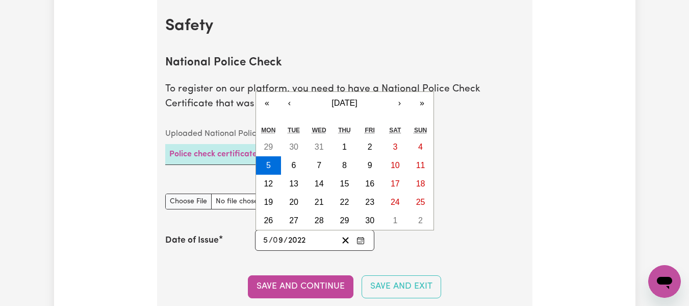
click at [489, 202] on div "National Police Check document" at bounding box center [344, 201] width 371 height 40
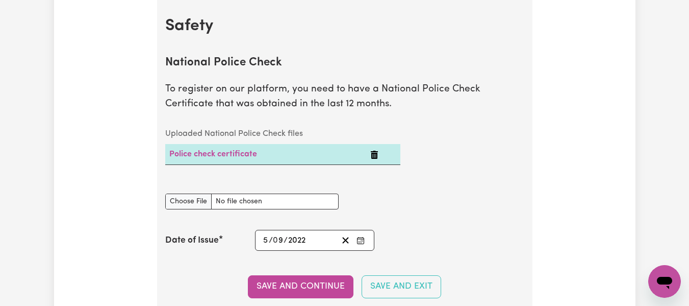
click at [373, 156] on icon "Delete Police check certificate" at bounding box center [374, 154] width 7 height 8
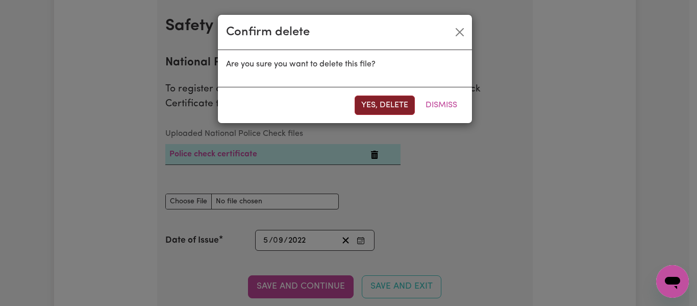
click at [383, 109] on button "Yes, delete" at bounding box center [385, 104] width 60 height 19
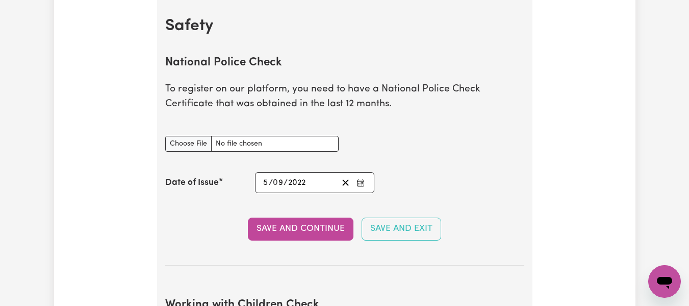
drag, startPoint x: 269, startPoint y: 179, endPoint x: 262, endPoint y: 180, distance: 6.7
click at [262, 180] on div "[DATE] 5 / 0 9 / 2022" at bounding box center [300, 182] width 77 height 14
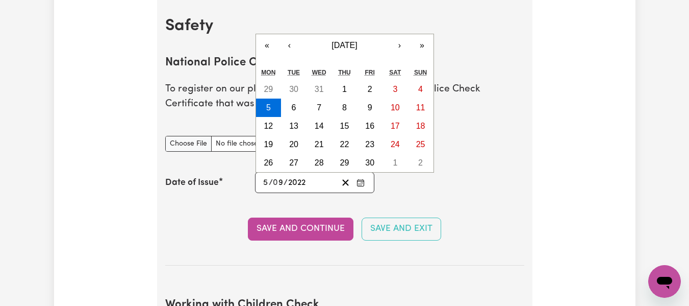
type input "[DATE]"
type input "1"
type input "[DATE]"
type input "16"
click at [279, 183] on input "9" at bounding box center [281, 182] width 10 height 14
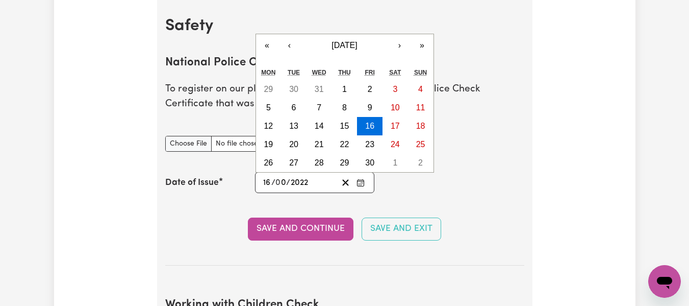
type input "09"
type input "0006-09-16"
type input "9"
type input "6"
click at [284, 179] on input "9" at bounding box center [281, 182] width 10 height 14
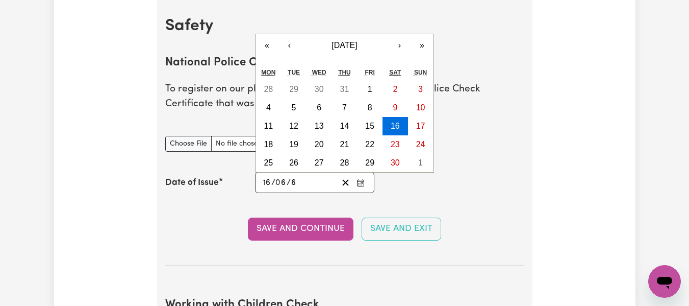
type input "6"
type input "0002-06-16"
type input "2"
type input "0020-06-16"
type input "20"
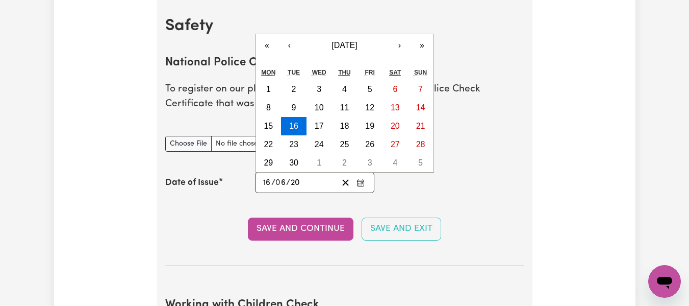
type input "0202-06-16"
type input "202"
type input "[DATE]"
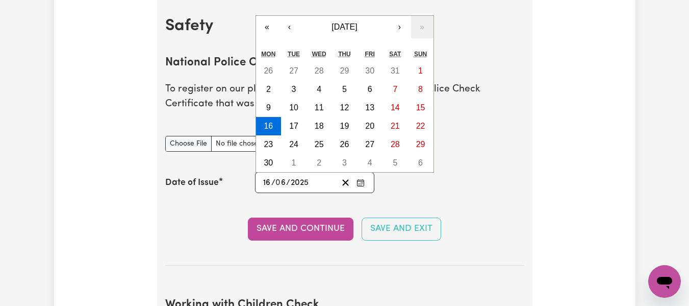
type input "2025"
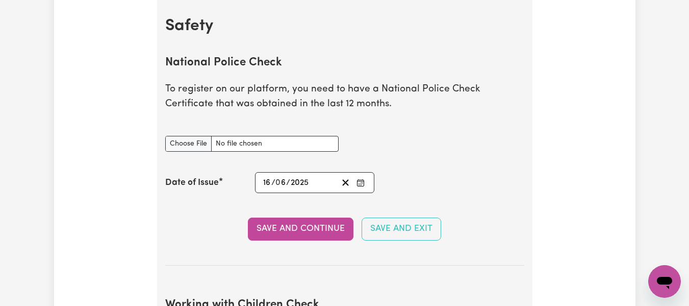
click at [510, 169] on section "National Police Check To register on our platform, you need to have a National …" at bounding box center [344, 152] width 359 height 225
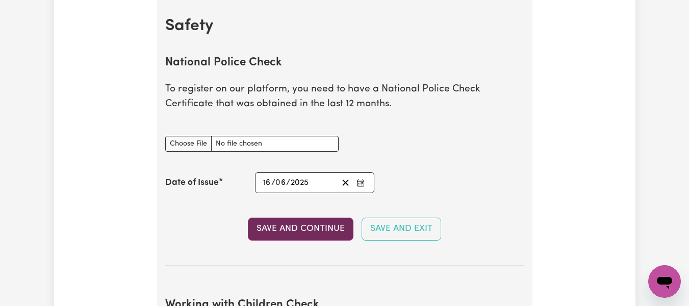
click at [321, 229] on button "Save and Continue" at bounding box center [301, 228] width 106 height 22
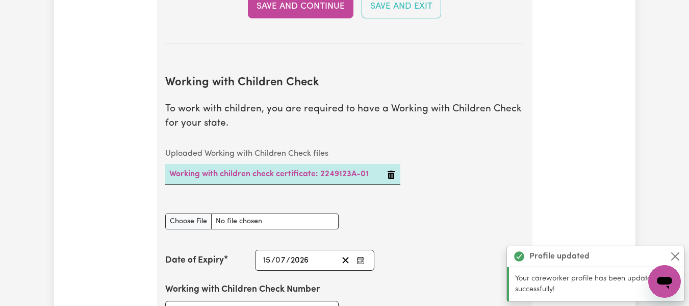
scroll to position [994, 0]
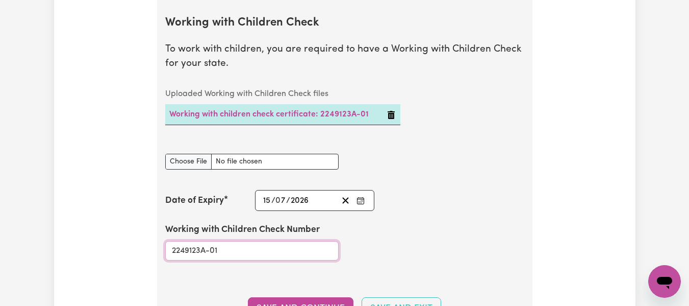
drag, startPoint x: 234, startPoint y: 248, endPoint x: 152, endPoint y: 258, distance: 82.7
click at [152, 258] on div "Update Profile 1 2 3 4 5 Step 2 : Referees and Safety Checks To have an active …" at bounding box center [345, 131] width 388 height 2122
click at [395, 118] on icon "Delete Working with children check certificate: 2249123A-01" at bounding box center [391, 115] width 8 height 8
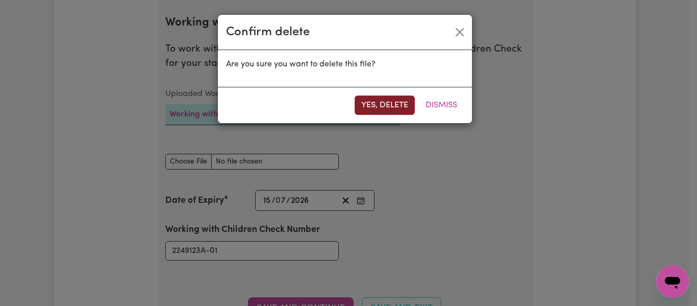
click at [395, 108] on button "Yes, delete" at bounding box center [385, 104] width 60 height 19
click at [394, 106] on button "Yes, delete" at bounding box center [385, 104] width 60 height 19
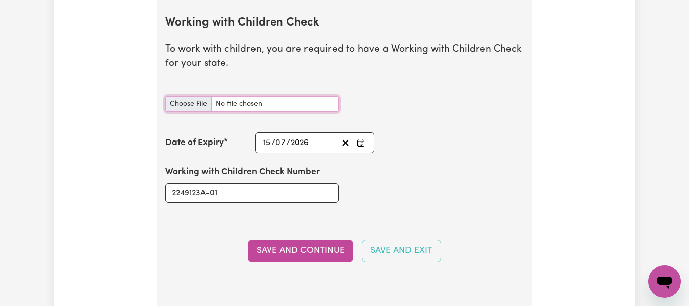
click at [197, 103] on input "Working with Children Check document" at bounding box center [251, 104] width 173 height 16
type input "C:\fakepath\WWCC.jpg"
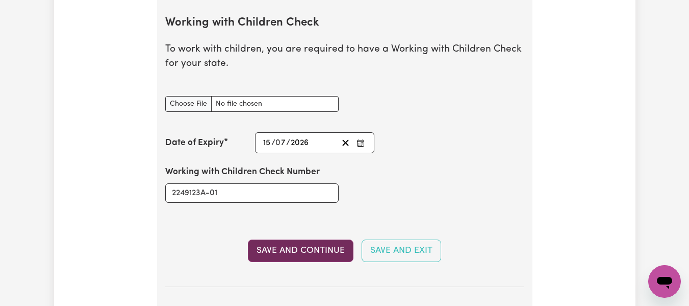
click at [308, 249] on button "Save and Continue" at bounding box center [301, 250] width 106 height 22
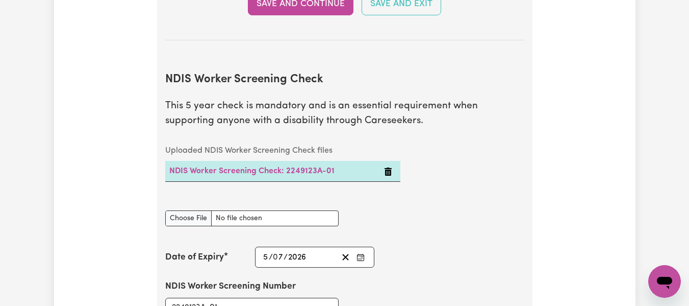
scroll to position [1303, 0]
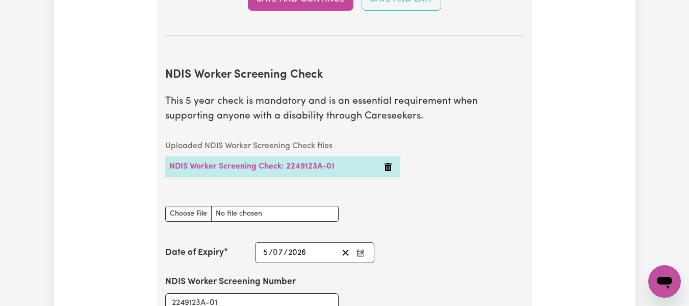
click at [389, 166] on icon "Delete NDIS Worker Screening Check: 2249123A-01" at bounding box center [388, 167] width 7 height 8
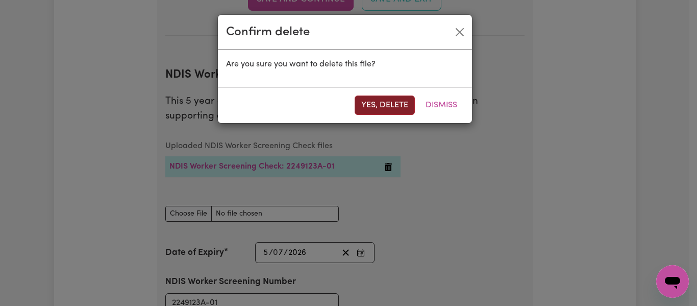
click at [388, 105] on button "Yes, delete" at bounding box center [385, 104] width 60 height 19
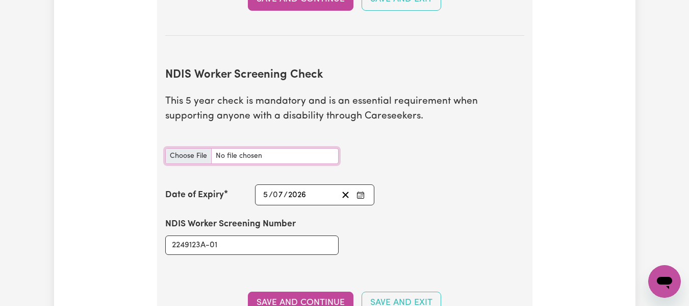
click at [194, 154] on input "NDIS Worker Screening Check document" at bounding box center [251, 156] width 173 height 16
type input "C:\fakepath\3 NDIS worker screening check.jpg"
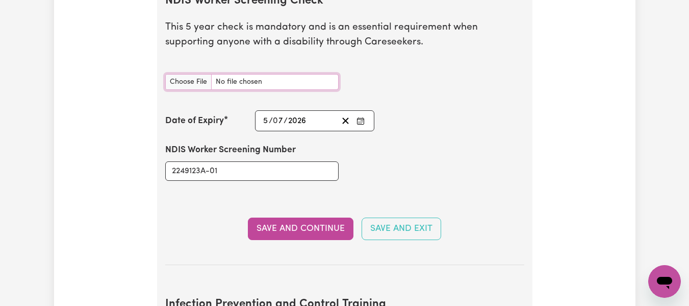
scroll to position [1381, 0]
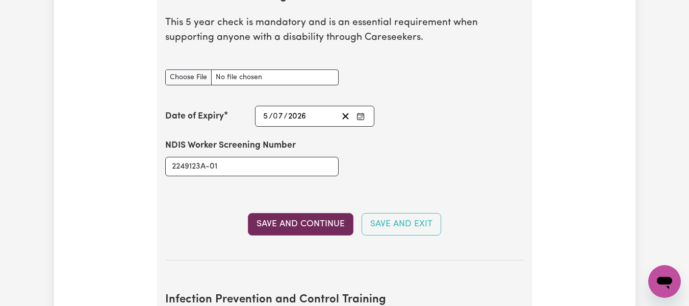
click at [296, 222] on button "Save and Continue" at bounding box center [301, 224] width 106 height 22
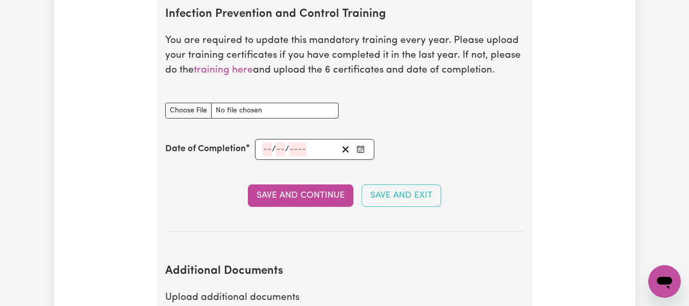
scroll to position [1720, 0]
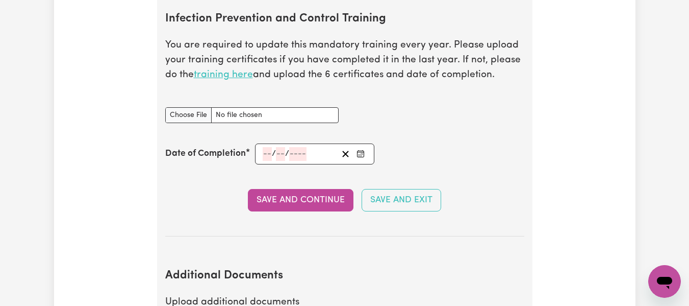
click at [223, 74] on link "training here" at bounding box center [223, 75] width 59 height 10
